Goal: Task Accomplishment & Management: Manage account settings

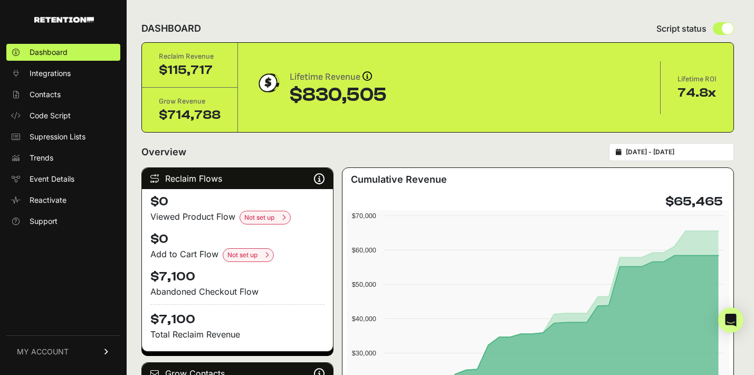
click at [45, 351] on span "MY ACCOUNT" at bounding box center [43, 351] width 52 height 11
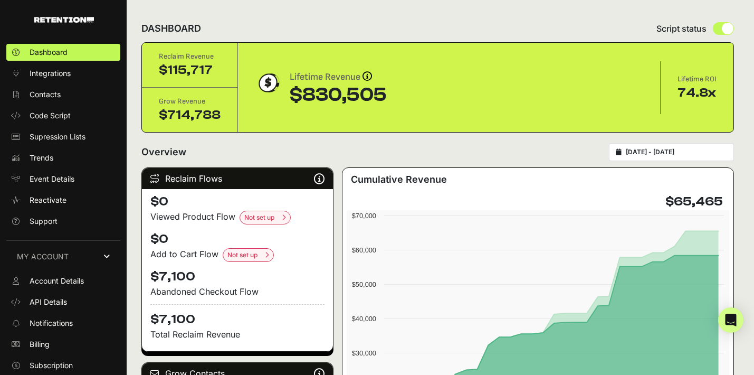
scroll to position [21, 0]
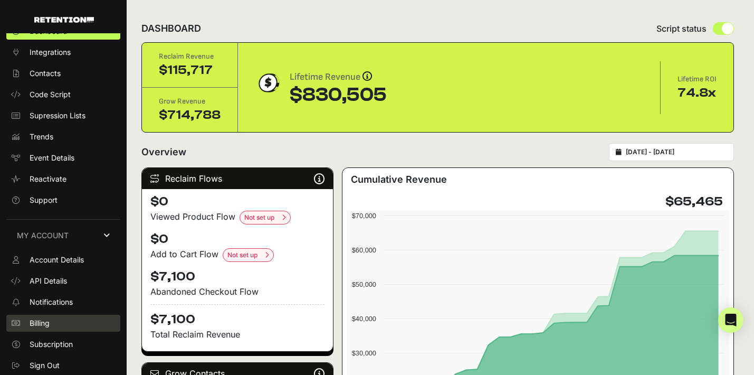
click at [50, 319] on span "Billing" at bounding box center [40, 323] width 20 height 11
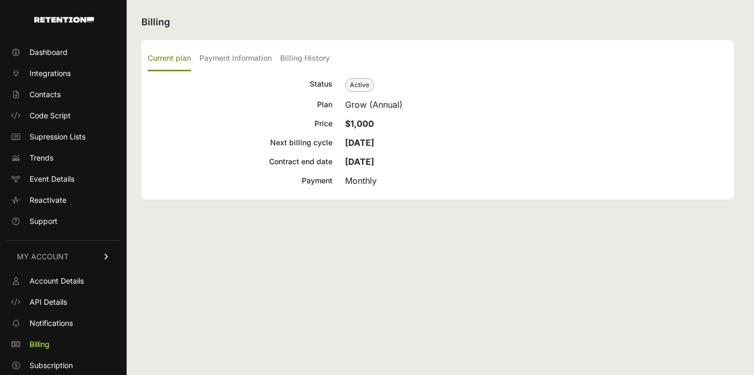
scroll to position [21, 0]
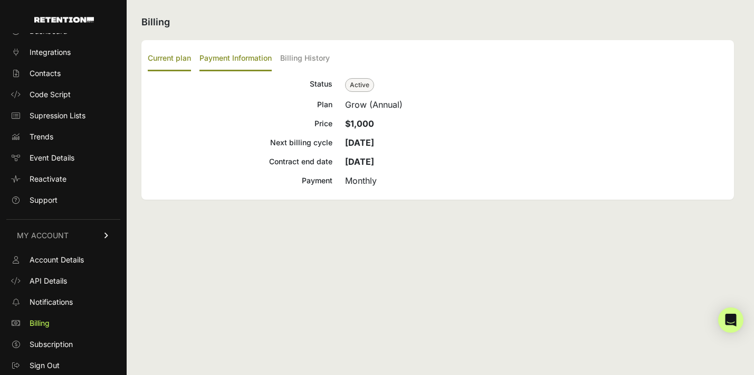
click at [250, 56] on label "Payment Information" at bounding box center [235, 58] width 72 height 25
click at [0, 0] on input "Payment Information" at bounding box center [0, 0] width 0 height 0
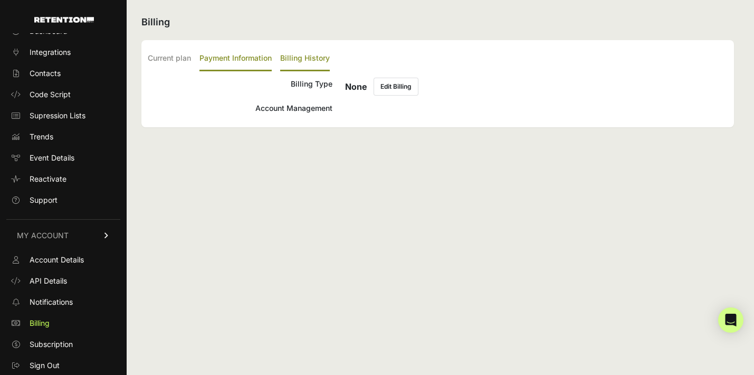
click at [304, 52] on label "Billing History" at bounding box center [305, 58] width 50 height 25
click at [0, 0] on input "Billing History" at bounding box center [0, 0] width 0 height 0
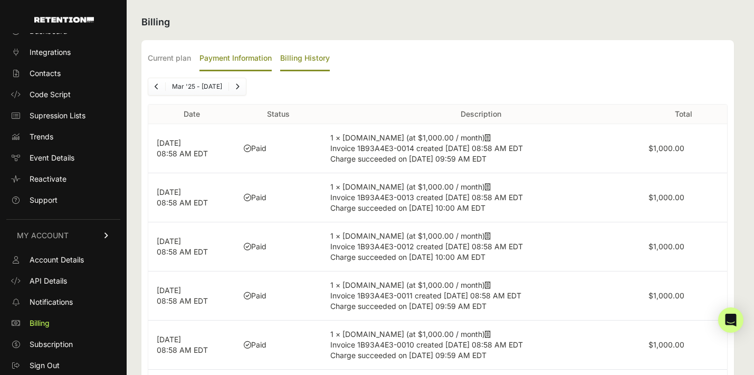
click at [260, 52] on label "Payment Information" at bounding box center [235, 58] width 72 height 25
click at [0, 0] on input "Payment Information" at bounding box center [0, 0] width 0 height 0
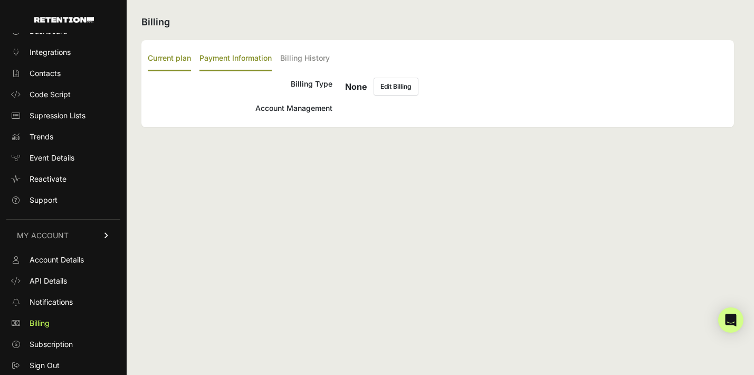
click at [178, 58] on label "Current plan" at bounding box center [169, 58] width 43 height 25
click at [0, 0] on input "Current plan" at bounding box center [0, 0] width 0 height 0
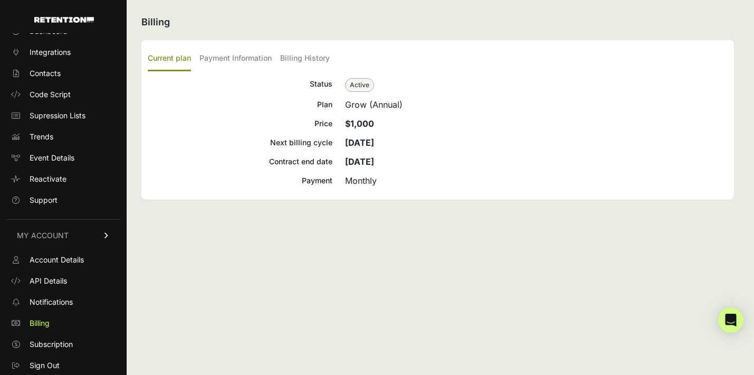
click at [360, 85] on span "Active" at bounding box center [359, 85] width 29 height 14
